Goal: Transaction & Acquisition: Book appointment/travel/reservation

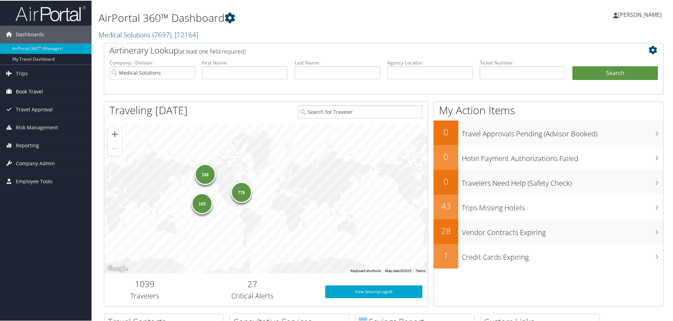
click at [26, 92] on span "Book Travel" at bounding box center [29, 91] width 27 height 18
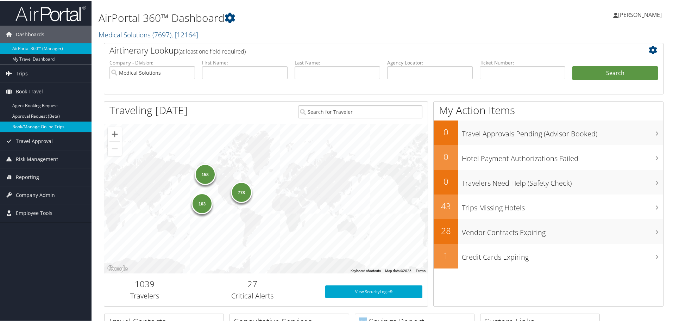
click at [36, 125] on link "Book/Manage Online Trips" at bounding box center [46, 126] width 92 height 11
click at [27, 88] on span "Book Travel" at bounding box center [29, 91] width 27 height 18
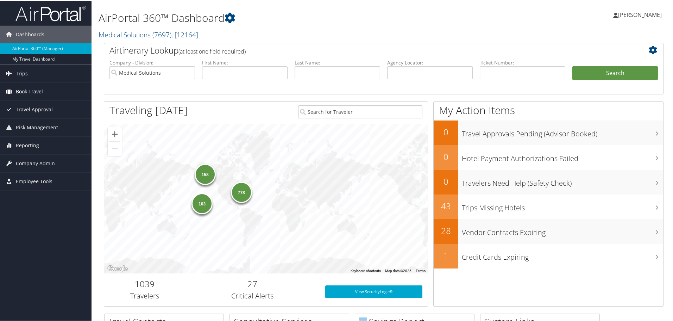
click at [28, 89] on span "Book Travel" at bounding box center [29, 91] width 27 height 18
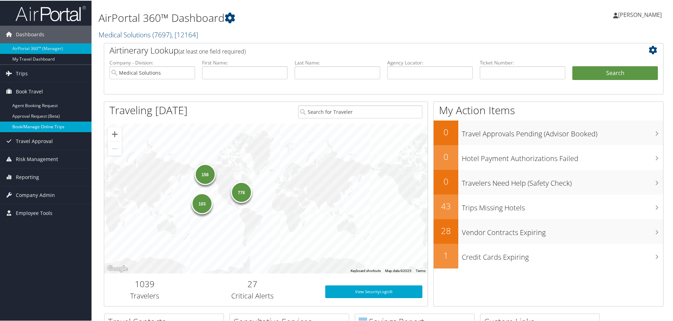
click at [28, 127] on link "Book/Manage Online Trips" at bounding box center [46, 126] width 92 height 11
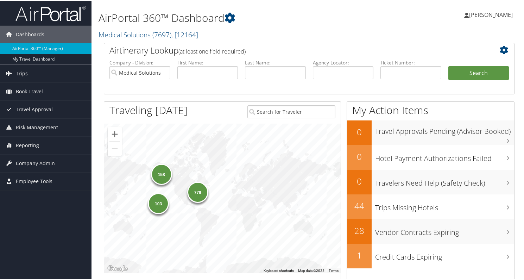
click at [265, 18] on h1 "AirPortal 360™ Dashboard" at bounding box center [239, 17] width 281 height 15
click at [307, 15] on h1 "AirPortal 360™ Dashboard" at bounding box center [239, 17] width 281 height 15
click at [244, 24] on h1 "AirPortal 360™ Dashboard" at bounding box center [239, 17] width 281 height 15
